Goal: Information Seeking & Learning: Learn about a topic

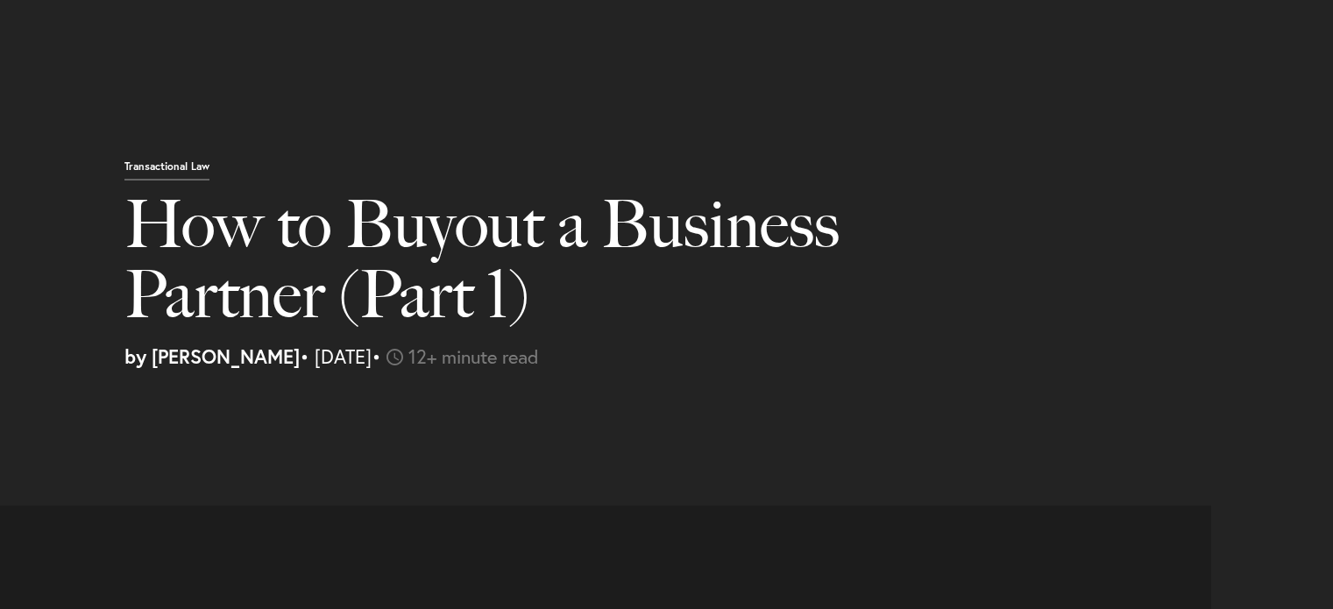
select select "US"
select select "Austin"
select select "Business and Civil Litigation"
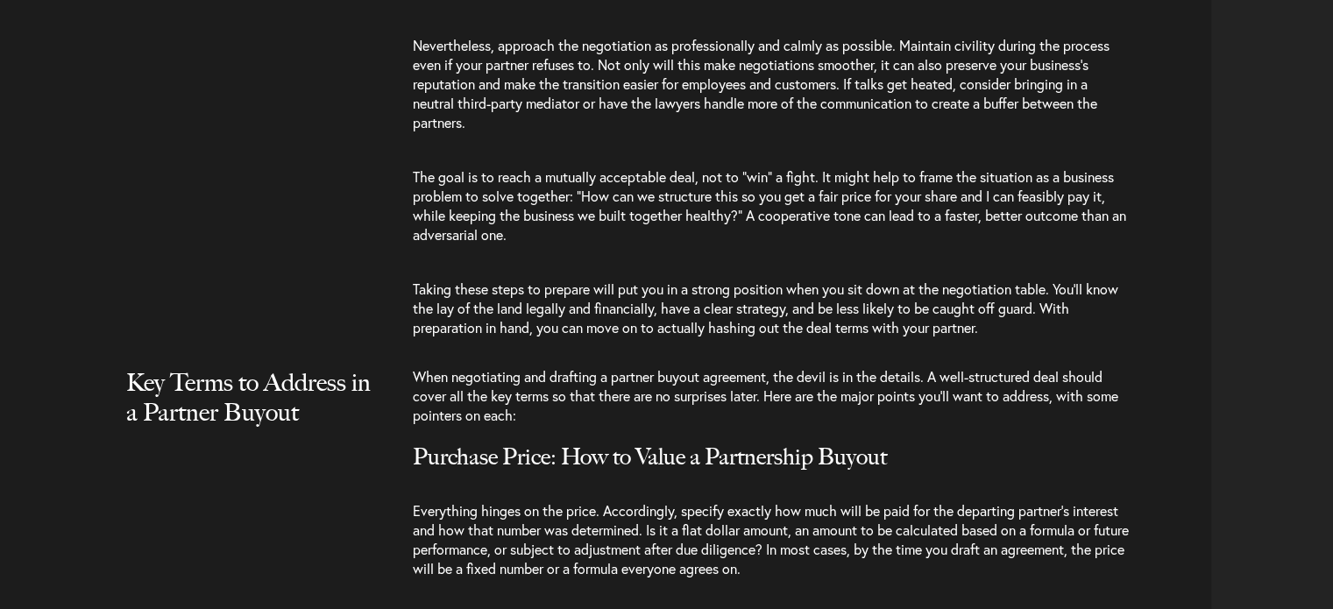
scroll to position [5083, 0]
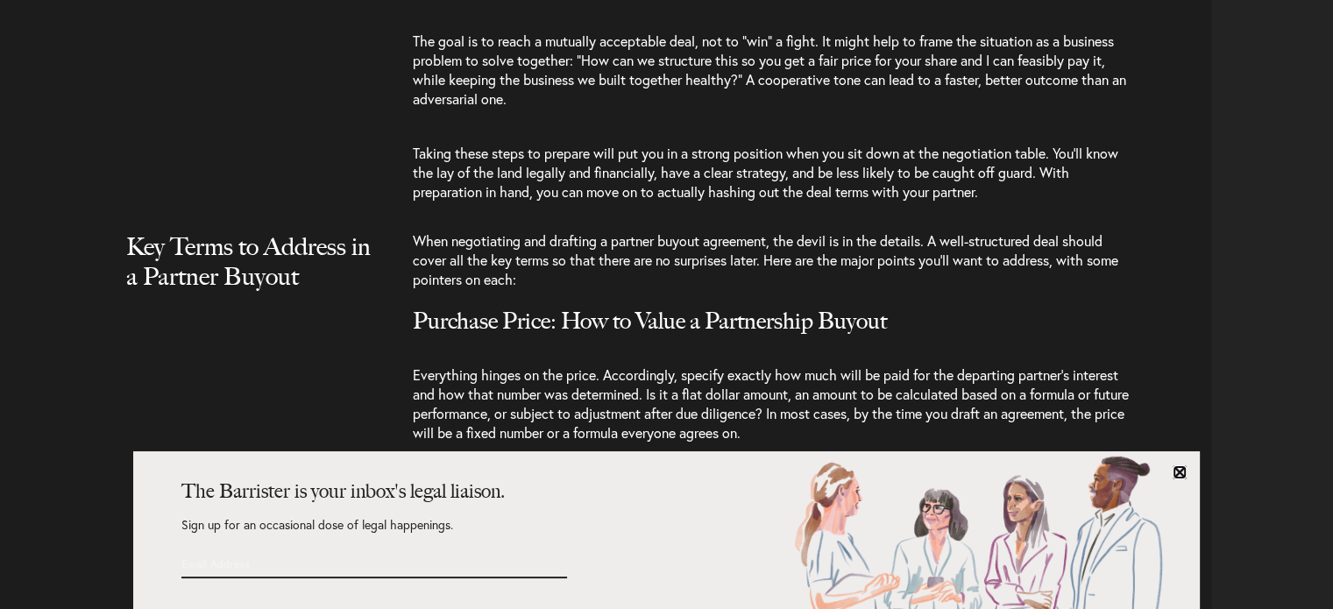
click at [1184, 472] on link at bounding box center [1180, 472] width 14 height 14
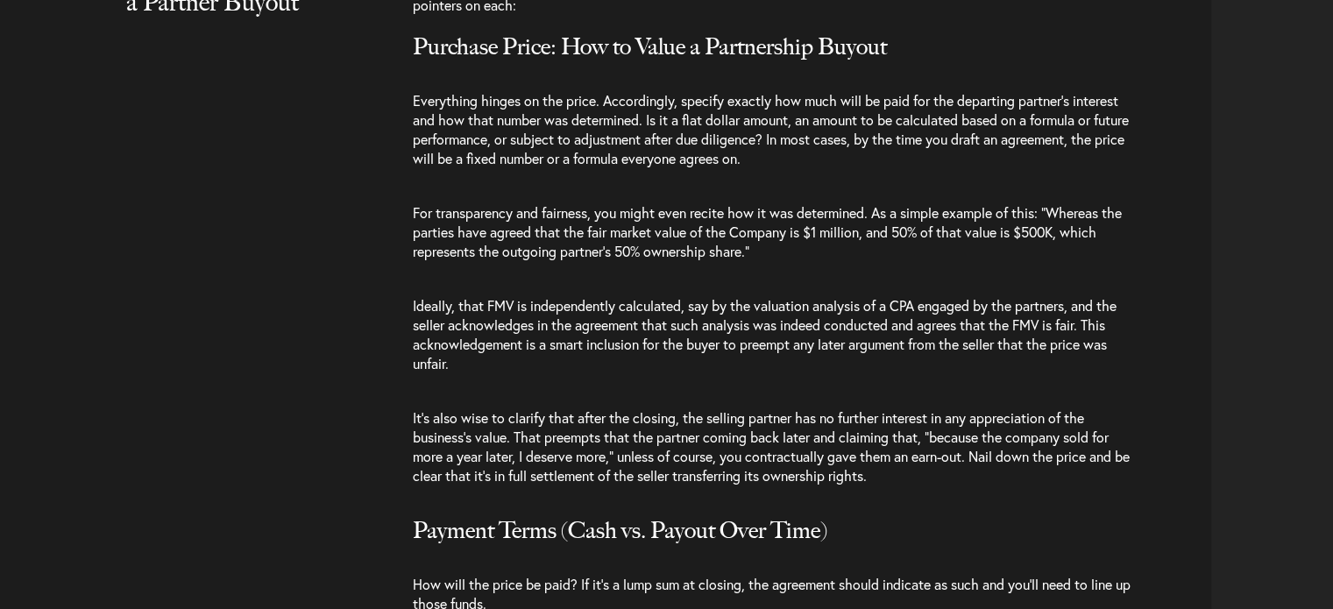
scroll to position [5434, 0]
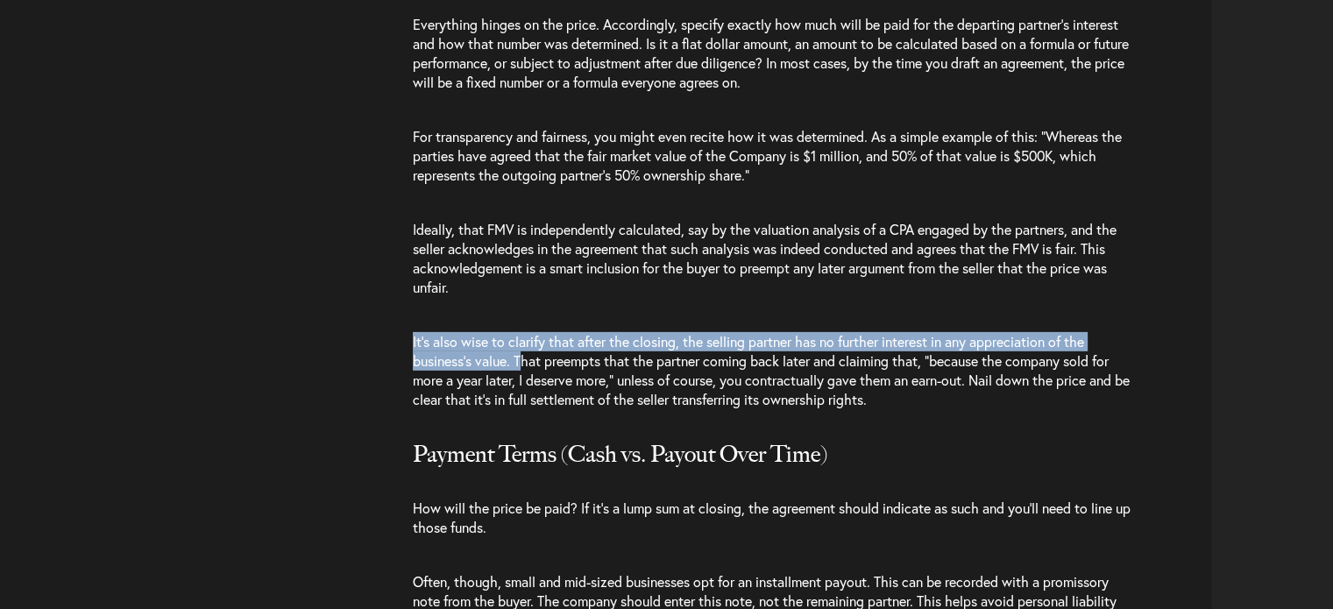
drag, startPoint x: 519, startPoint y: 358, endPoint x: 413, endPoint y: 342, distance: 107.4
click at [413, 342] on span "It’s also wise to clarify that after the closing, the selling partner has no fu…" at bounding box center [771, 370] width 717 height 76
copy span "It’s also wise to clarify that after the closing, the selling partner has no fu…"
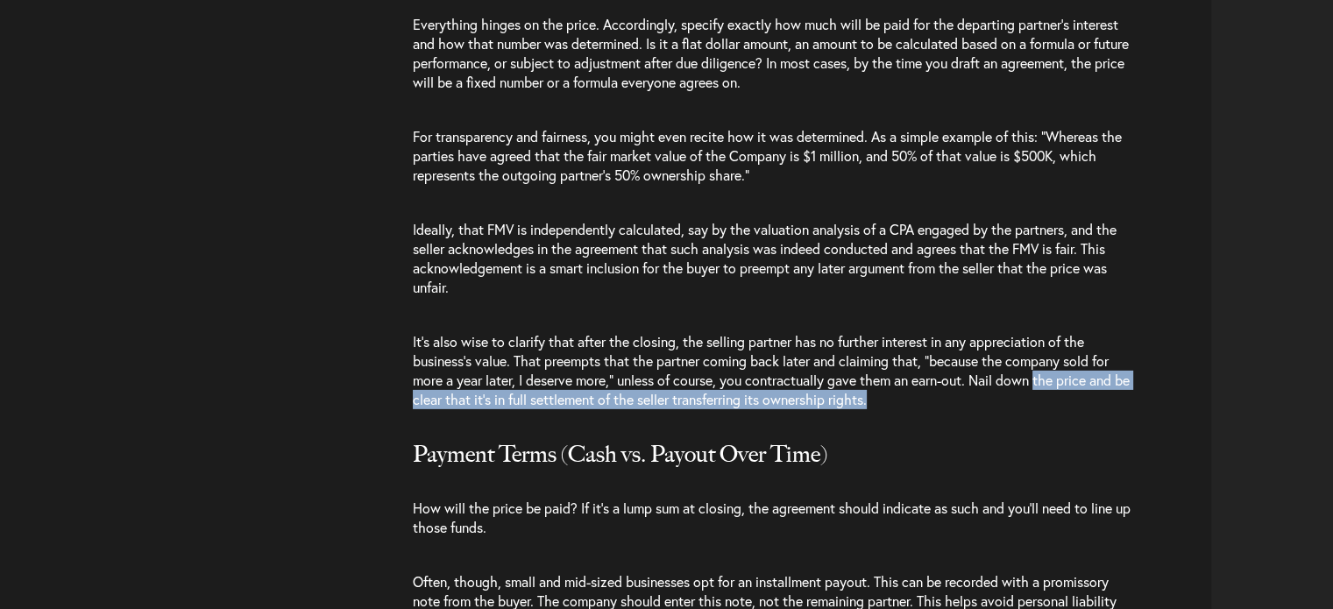
drag, startPoint x: 920, startPoint y: 396, endPoint x: 1046, endPoint y: 388, distance: 125.6
click at [1046, 388] on p "It’s also wise to clarify that after the closing, the selling partner has no fu…" at bounding box center [772, 371] width 719 height 112
copy span "the price and be clear that it’s in full settlement of the seller transferring …"
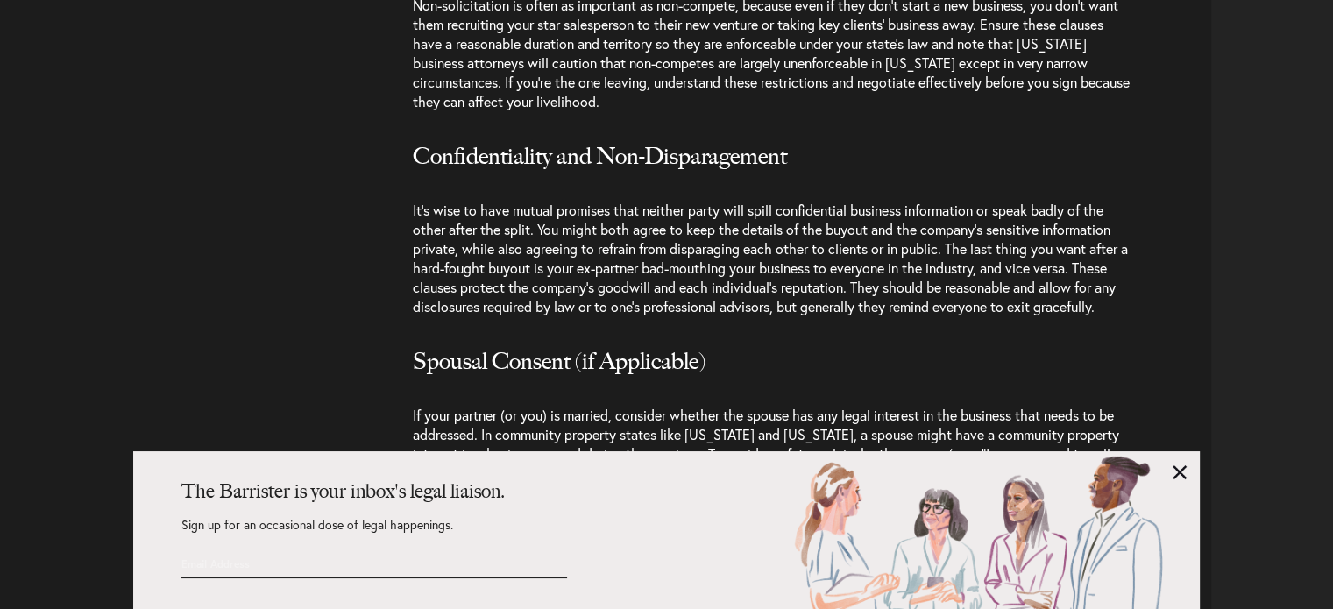
scroll to position [8765, 0]
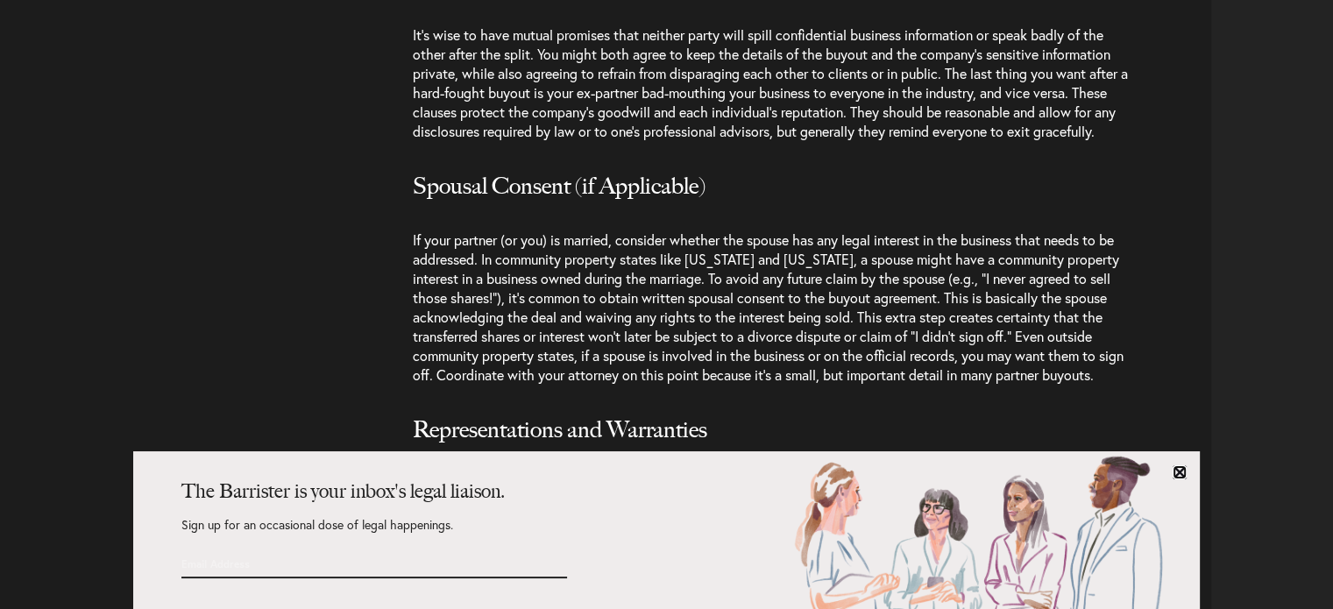
click at [1175, 470] on link at bounding box center [1180, 472] width 14 height 14
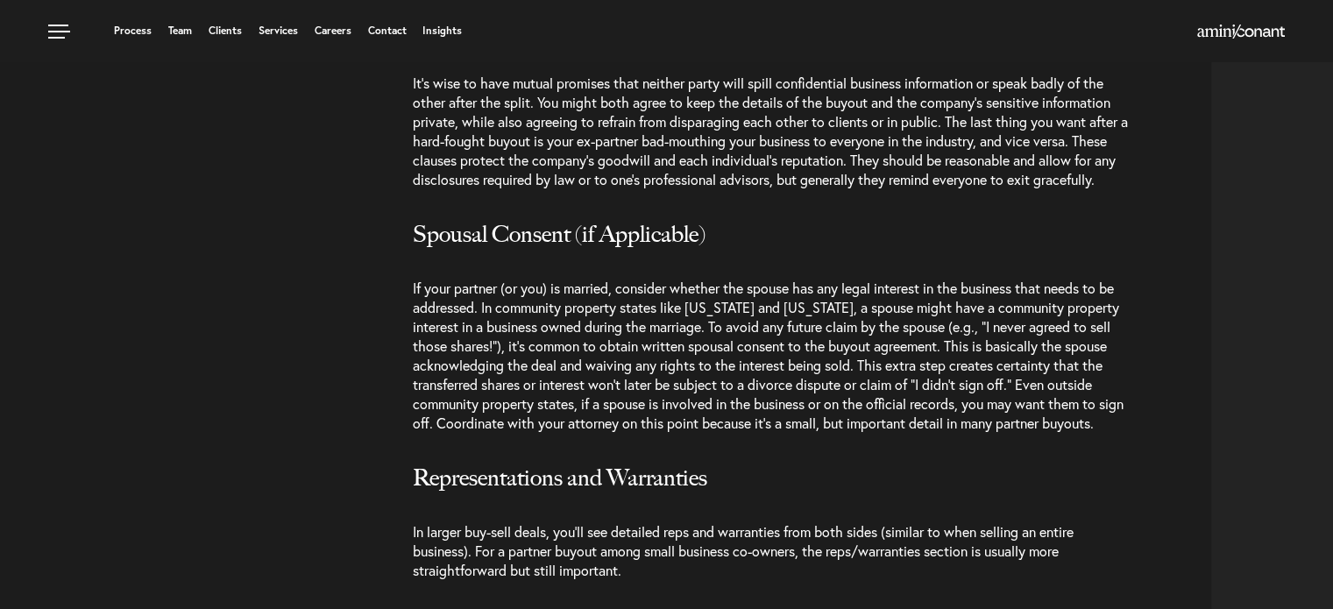
scroll to position [8589, 0]
